Goal: Information Seeking & Learning: Learn about a topic

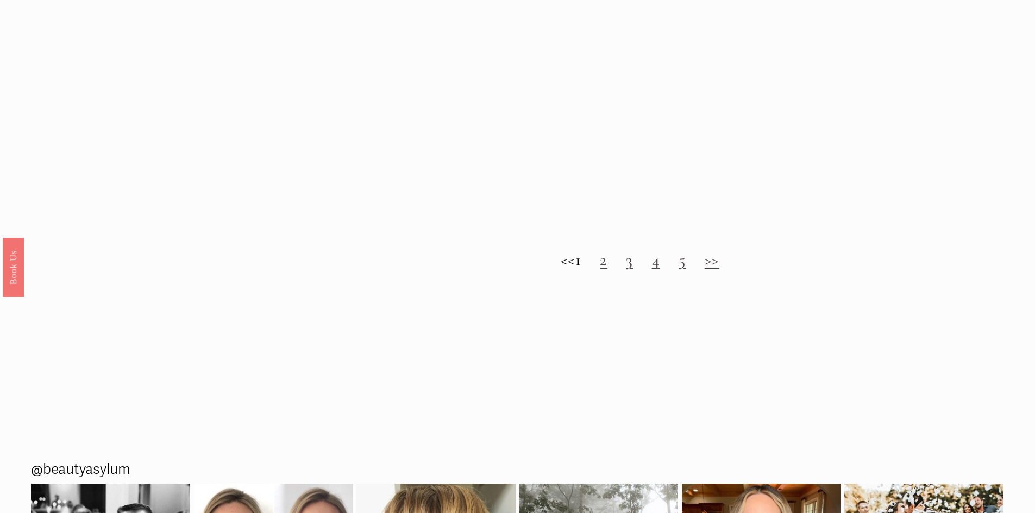
scroll to position [1304, 0]
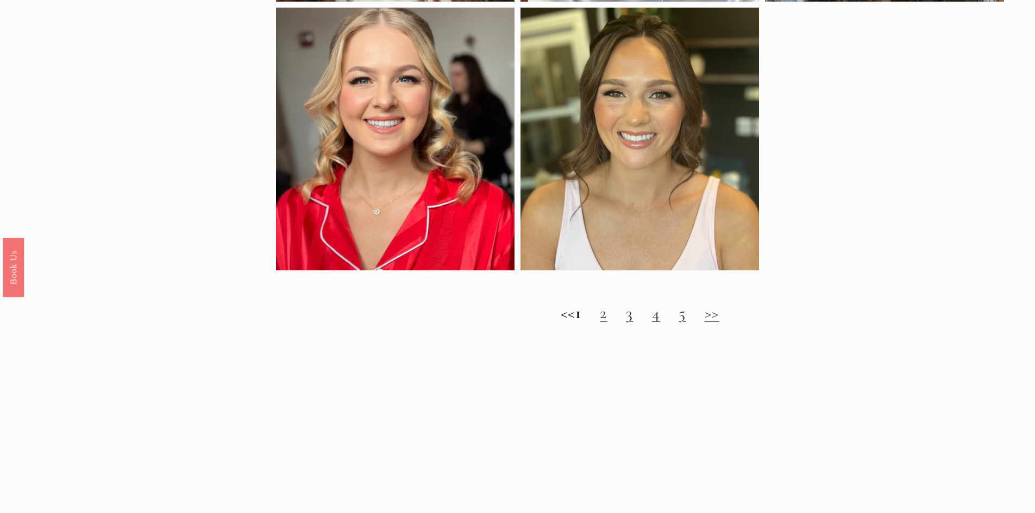
click at [620, 322] on h2 "<< 1 2 3 4 5 >>" at bounding box center [640, 314] width 728 height 20
click at [607, 323] on link "2" at bounding box center [604, 313] width 8 height 20
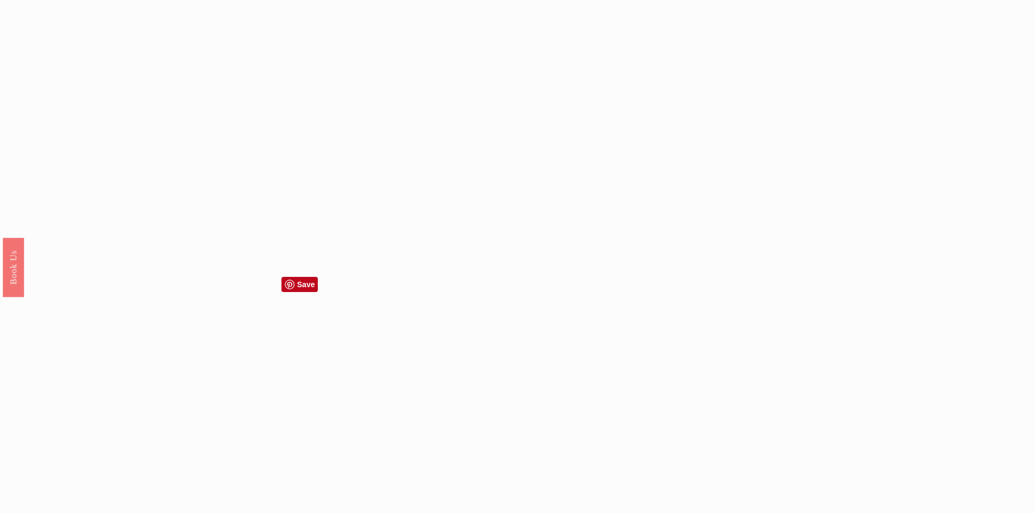
scroll to position [1086, 0]
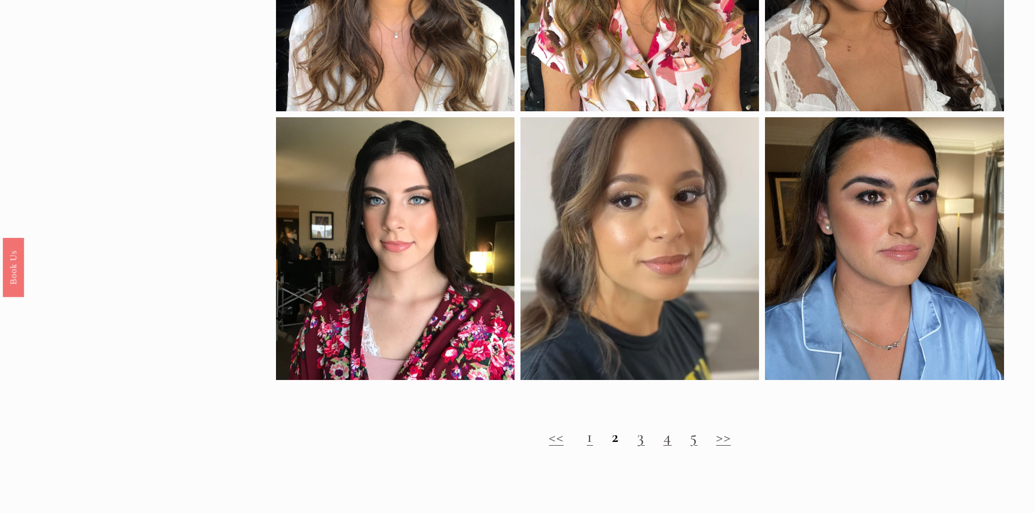
click at [639, 444] on link "3" at bounding box center [641, 437] width 8 height 20
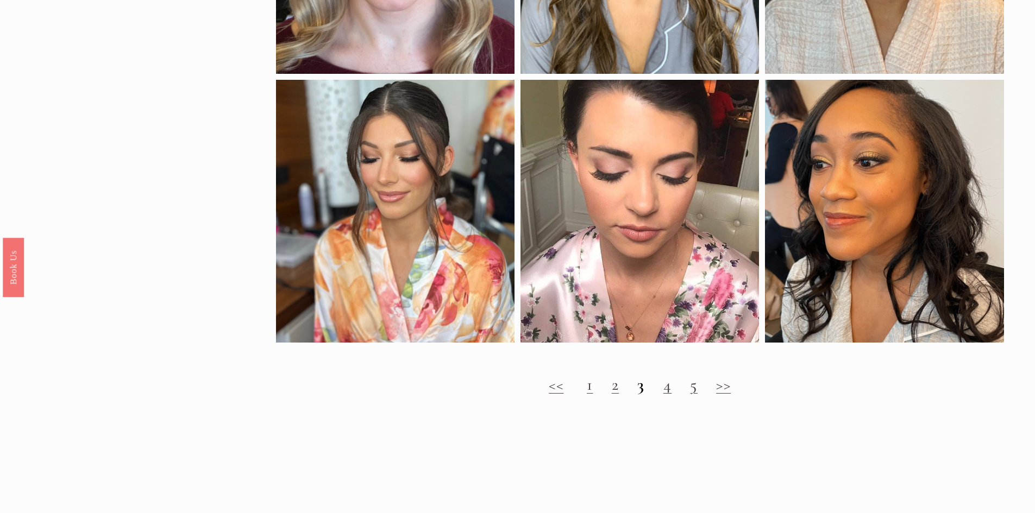
scroll to position [1358, 0]
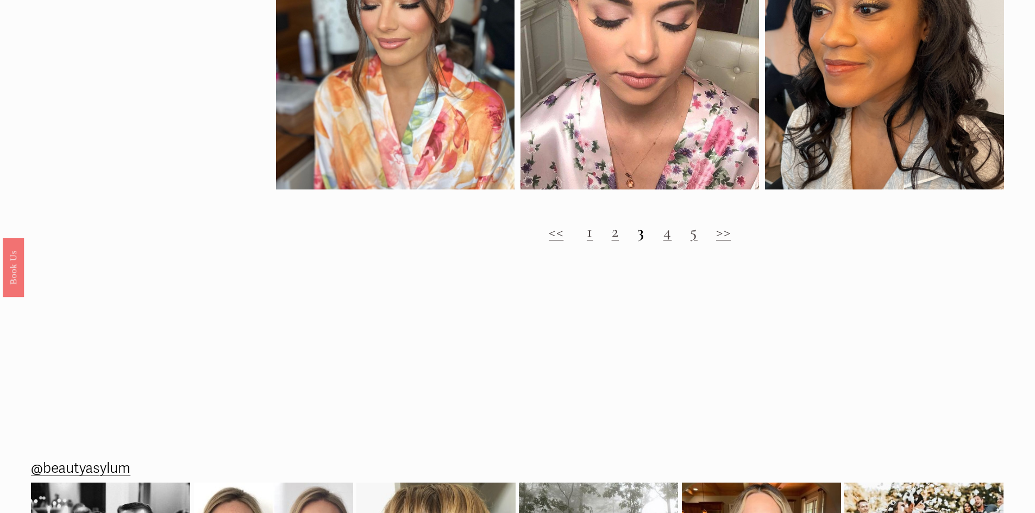
click at [667, 242] on link "4" at bounding box center [667, 232] width 9 height 20
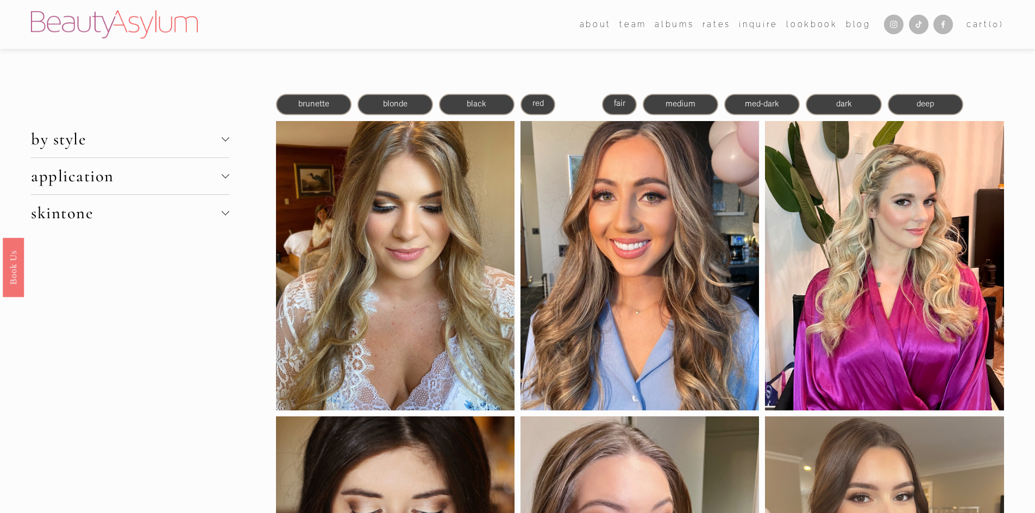
click at [296, 103] on p "brunette" at bounding box center [313, 104] width 73 height 14
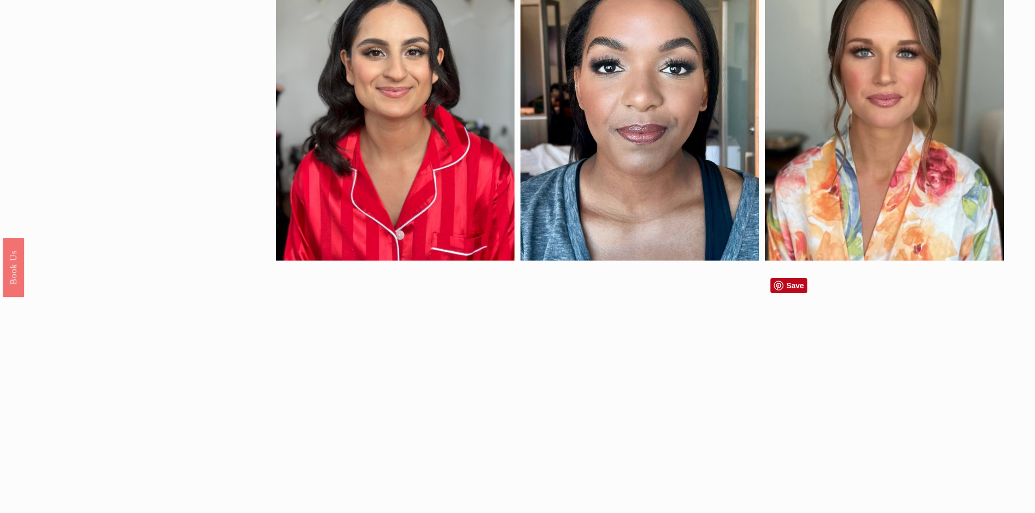
scroll to position [761, 0]
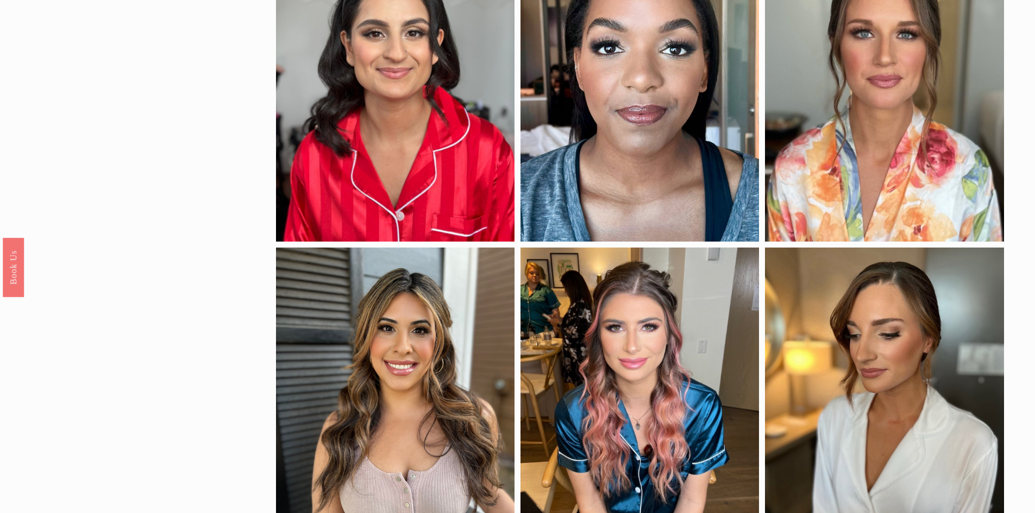
click at [248, 255] on div "by style glam natural pop of color soft glam application airbrush traditional s…" at bounding box center [517, 163] width 1035 height 1661
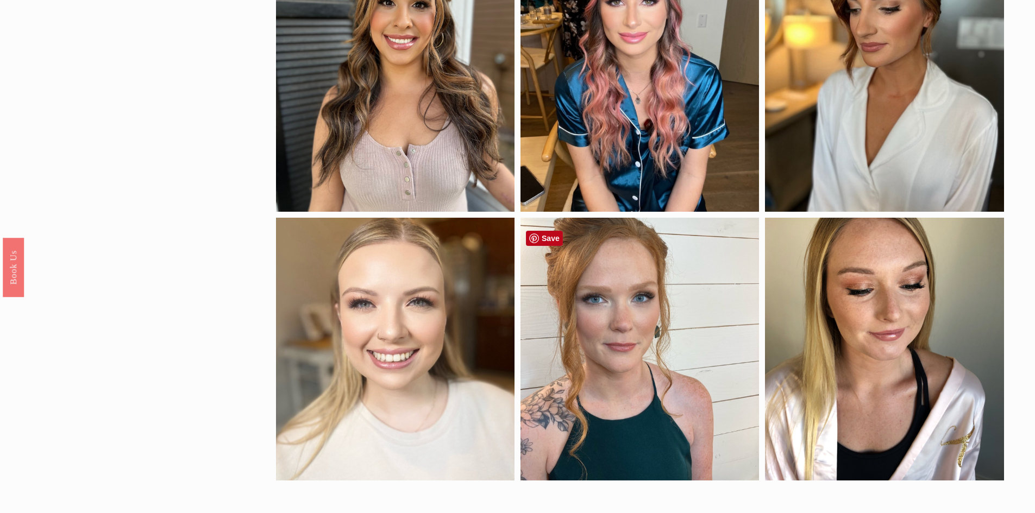
scroll to position [1358, 0]
